Goal: Task Accomplishment & Management: Manage account settings

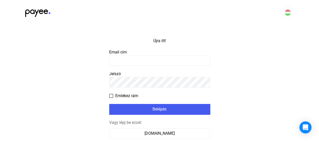
click at [140, 58] on input at bounding box center [159, 60] width 101 height 11
type input "**********"
click input "submit" at bounding box center [0, 0] width 0 height 0
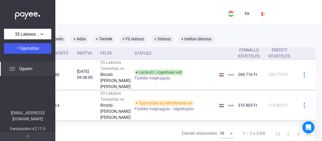
scroll to position [0, 38]
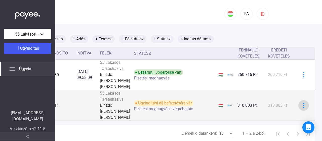
click at [301, 108] on img at bounding box center [303, 105] width 5 height 5
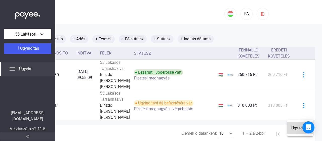
click at [295, 128] on font "Ügy törlés" at bounding box center [301, 127] width 18 height 5
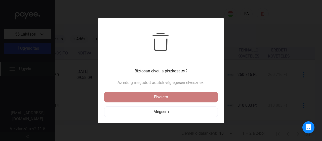
click at [167, 96] on font "Elvetem" at bounding box center [161, 96] width 14 height 5
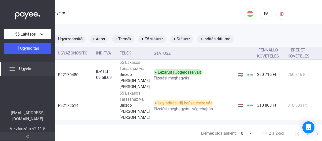
scroll to position [0, 18]
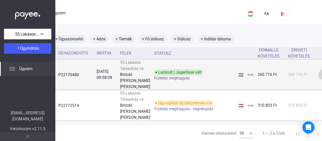
click at [318, 76] on img at bounding box center [324, 74] width 5 height 5
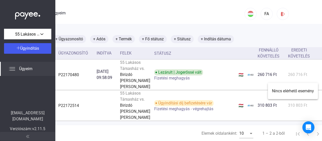
click at [43, 34] on div at bounding box center [161, 70] width 322 height 141
click at [43, 34] on div "55 Lakásos Társasház" at bounding box center [28, 34] width 44 height 6
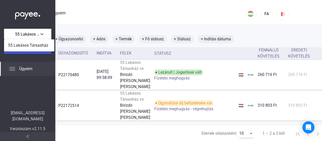
click at [48, 75] on div at bounding box center [161, 70] width 322 height 141
